Goal: Transaction & Acquisition: Book appointment/travel/reservation

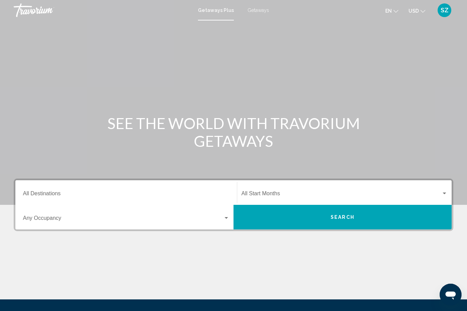
click at [259, 8] on span "Getaways" at bounding box center [258, 10] width 22 height 5
click at [393, 8] on button "en English Español Français Italiano Português русский" at bounding box center [391, 11] width 13 height 10
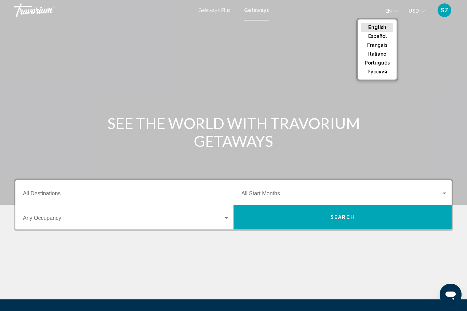
click at [386, 73] on button "русский" at bounding box center [377, 71] width 32 height 9
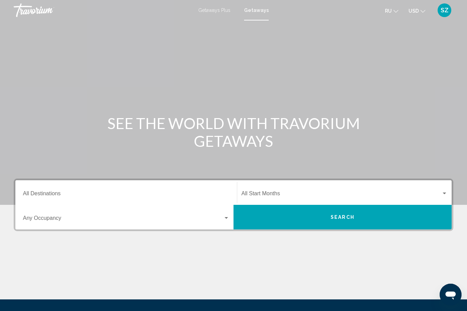
click at [49, 192] on input "Destination All Destinations" at bounding box center [126, 195] width 206 height 6
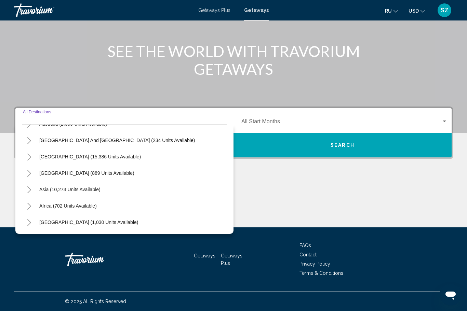
scroll to position [111, 0]
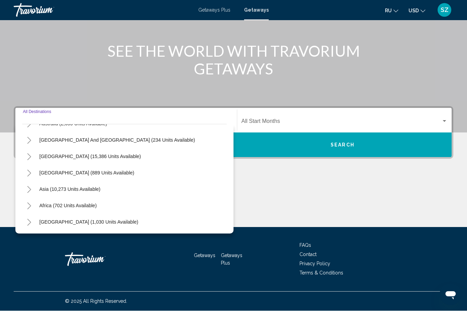
click at [310, 197] on div "Main content" at bounding box center [233, 201] width 439 height 51
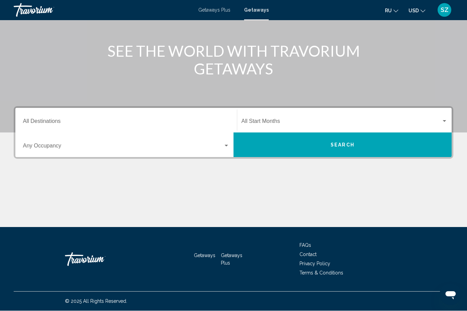
click at [424, 6] on button "USD USD ($) MXN (Mex$) CAD (Can$) GBP (£) EUR (€) AUD (A$) NZD (NZ$) CNY (CN¥)" at bounding box center [416, 11] width 17 height 10
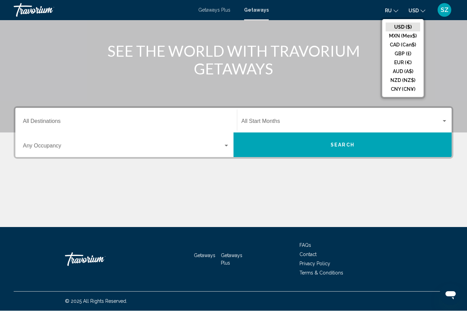
click at [408, 41] on button "CAD (Can$)" at bounding box center [402, 45] width 35 height 9
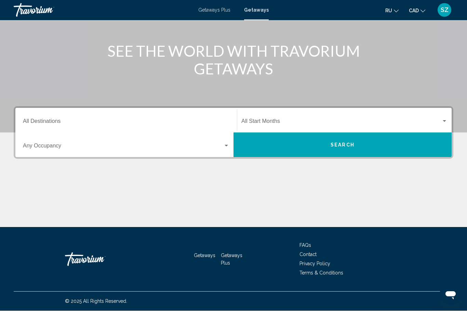
click at [444, 123] on div "Search widget" at bounding box center [444, 121] width 6 height 5
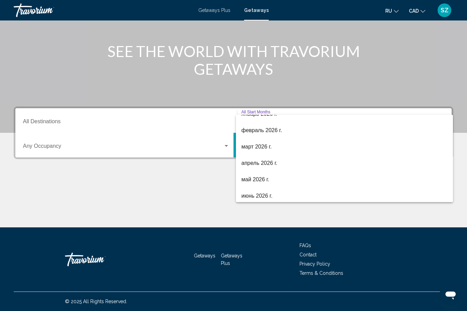
scroll to position [108, 0]
click at [269, 128] on span "февраль 2026 г." at bounding box center [344, 130] width 206 height 16
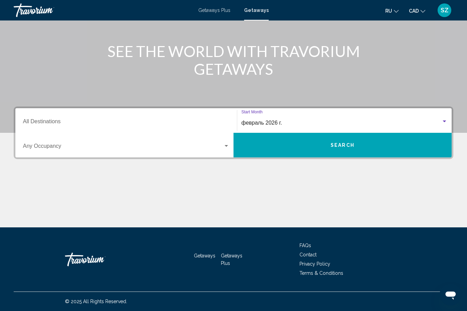
click at [31, 121] on input "Destination All Destinations" at bounding box center [126, 123] width 206 height 6
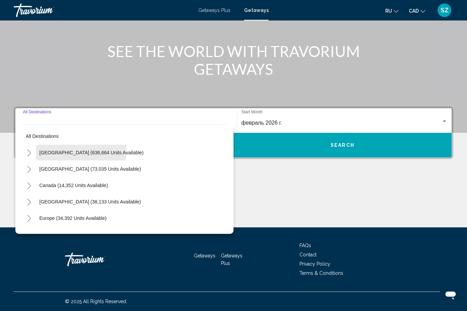
click at [50, 150] on span "[GEOGRAPHIC_DATA] (636,664 units available)" at bounding box center [91, 152] width 104 height 5
type input "**********"
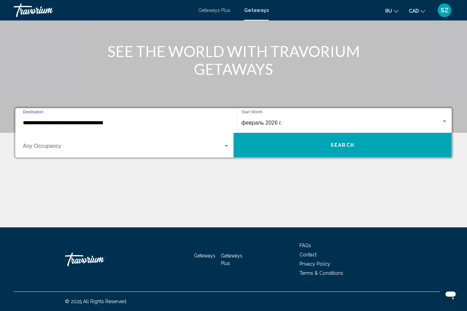
click at [33, 147] on span "Search widget" at bounding box center [123, 148] width 200 height 6
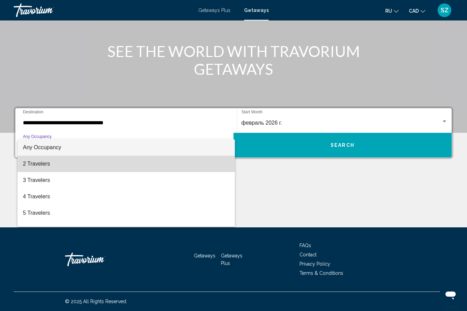
click at [32, 165] on span "2 Travelers" at bounding box center [126, 164] width 206 height 16
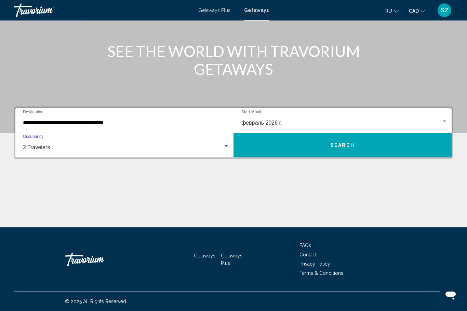
click at [366, 144] on button "Search" at bounding box center [342, 145] width 218 height 25
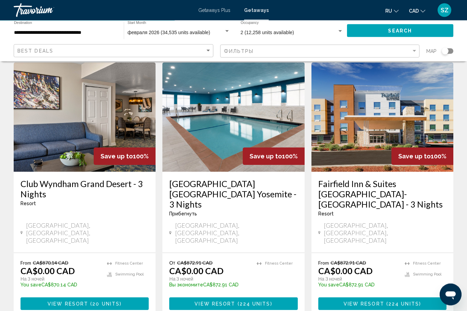
scroll to position [842, 0]
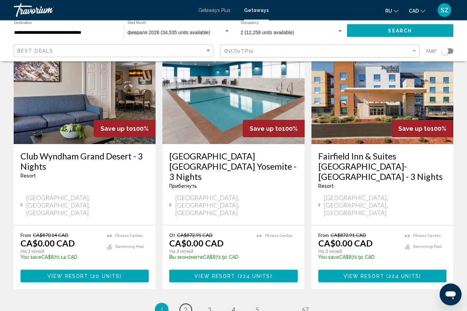
click at [188, 304] on link "page 2" at bounding box center [186, 310] width 12 height 12
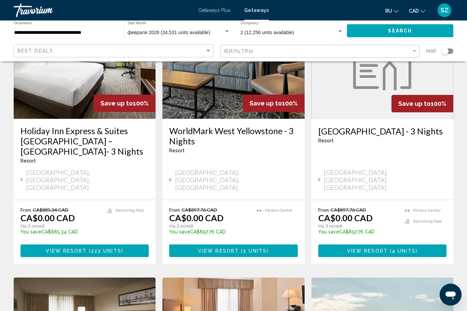
scroll to position [82, 0]
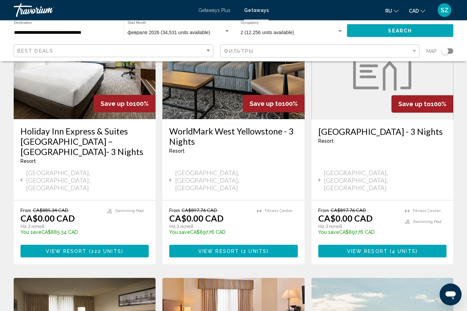
click at [444, 48] on div "Search widget" at bounding box center [444, 51] width 7 height 7
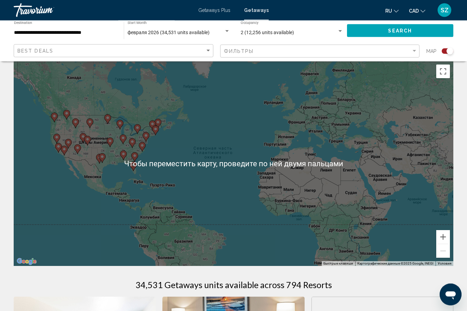
scroll to position [0, 0]
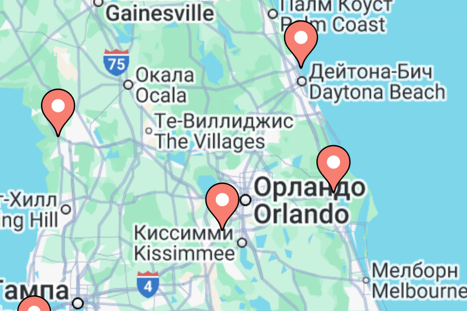
type input "**********"
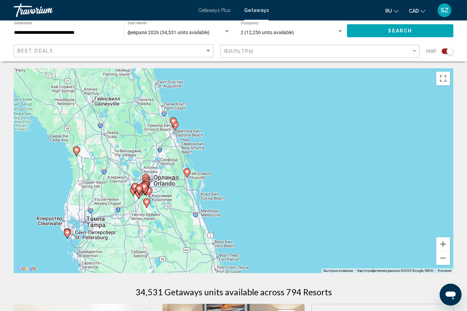
scroll to position [14, 0]
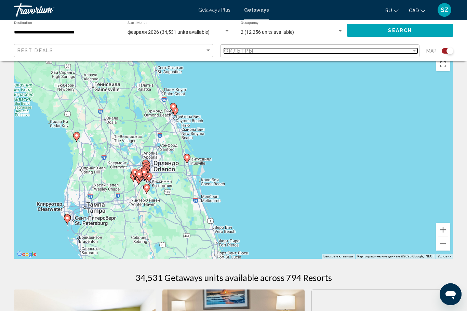
click at [412, 51] on div "Filter" at bounding box center [413, 51] width 3 height 2
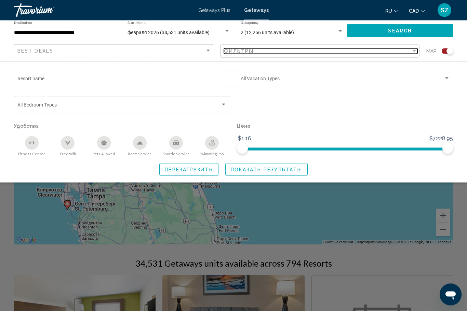
scroll to position [0, 0]
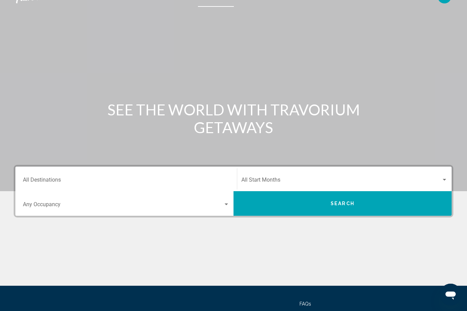
click at [36, 179] on input "Destination All Destinations" at bounding box center [126, 181] width 206 height 6
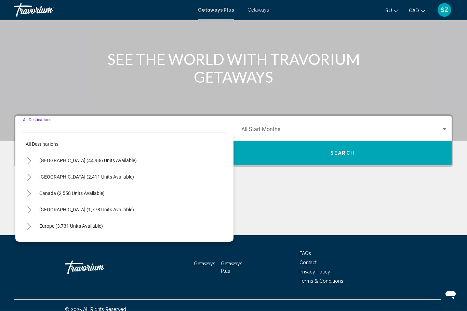
scroll to position [72, 0]
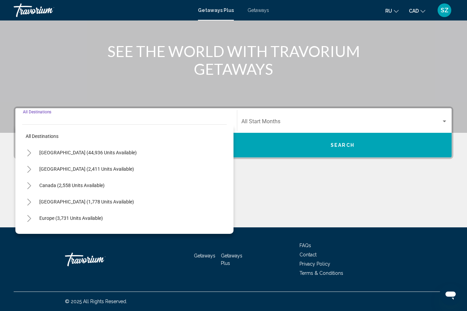
click at [51, 152] on span "[GEOGRAPHIC_DATA] (44,936 units available)" at bounding box center [87, 152] width 97 height 5
type input "**********"
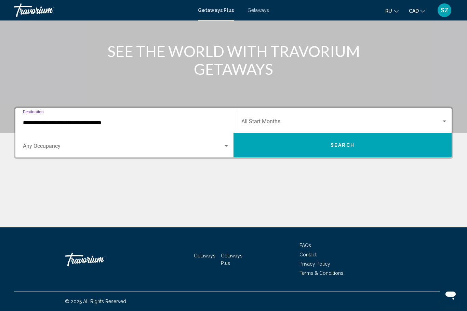
click at [446, 120] on div "Search widget" at bounding box center [444, 121] width 6 height 5
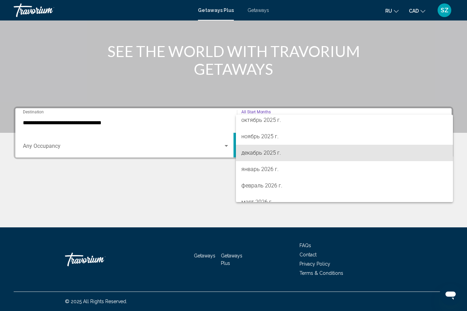
scroll to position [55, 0]
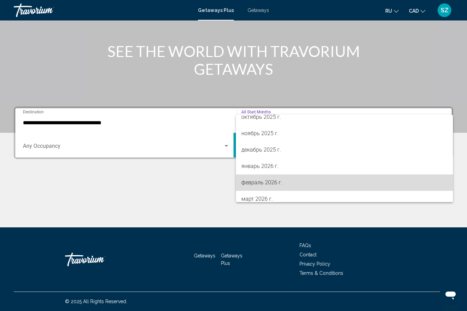
click at [278, 182] on span "февраль 2026 г." at bounding box center [344, 183] width 206 height 16
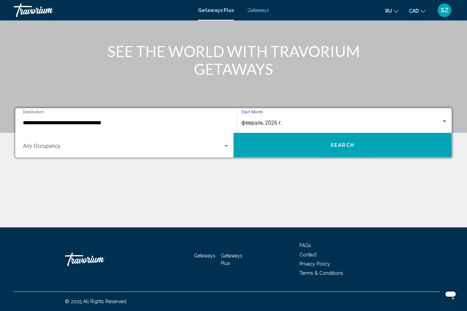
click at [222, 149] on span "Search widget" at bounding box center [123, 148] width 200 height 6
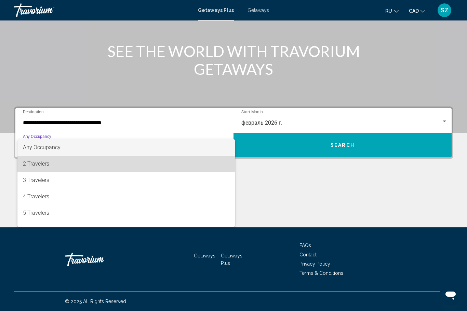
click at [31, 166] on span "2 Travelers" at bounding box center [126, 164] width 206 height 16
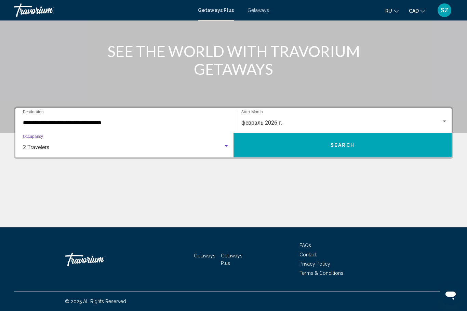
click at [371, 145] on button "Search" at bounding box center [342, 145] width 218 height 25
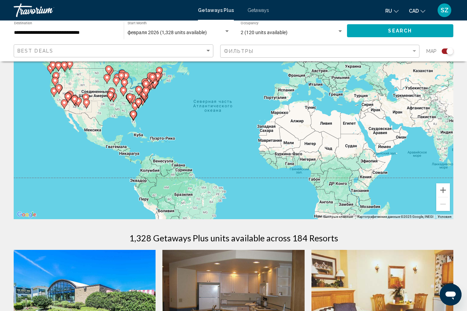
scroll to position [54, 0]
click at [125, 114] on div "Чтобы активировать перетаскивание с помощью клавиатуры, нажмите Alt + Ввод. Пос…" at bounding box center [233, 117] width 439 height 205
click at [136, 114] on icon "Main content" at bounding box center [133, 115] width 6 height 9
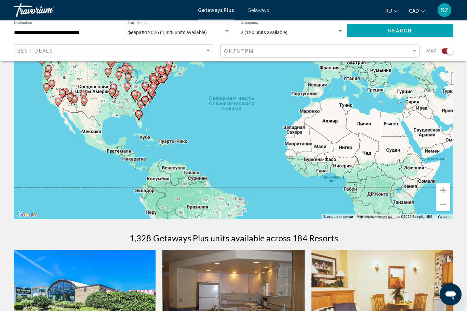
scroll to position [54, 0]
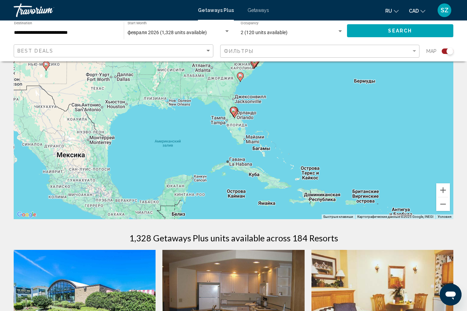
click at [236, 111] on icon "Main content" at bounding box center [233, 111] width 6 height 9
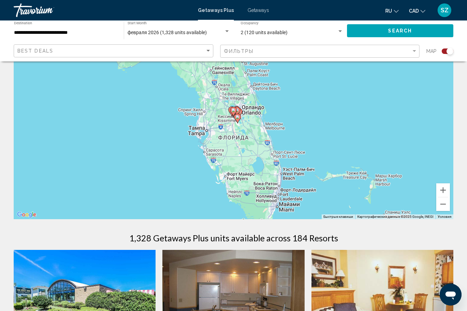
click at [242, 116] on gmp-advanced-marker "Main content" at bounding box center [238, 113] width 7 height 10
type input "**********"
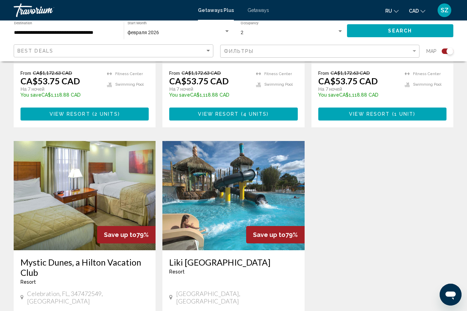
scroll to position [664, 0]
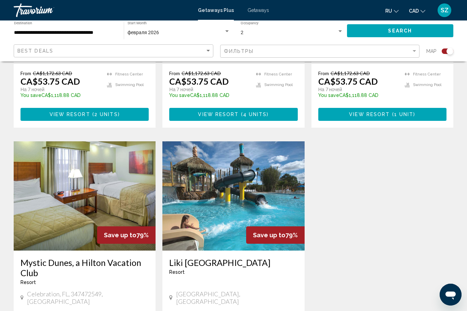
click at [276, 167] on img "Main content" at bounding box center [233, 195] width 142 height 109
